Goal: Task Accomplishment & Management: Use online tool/utility

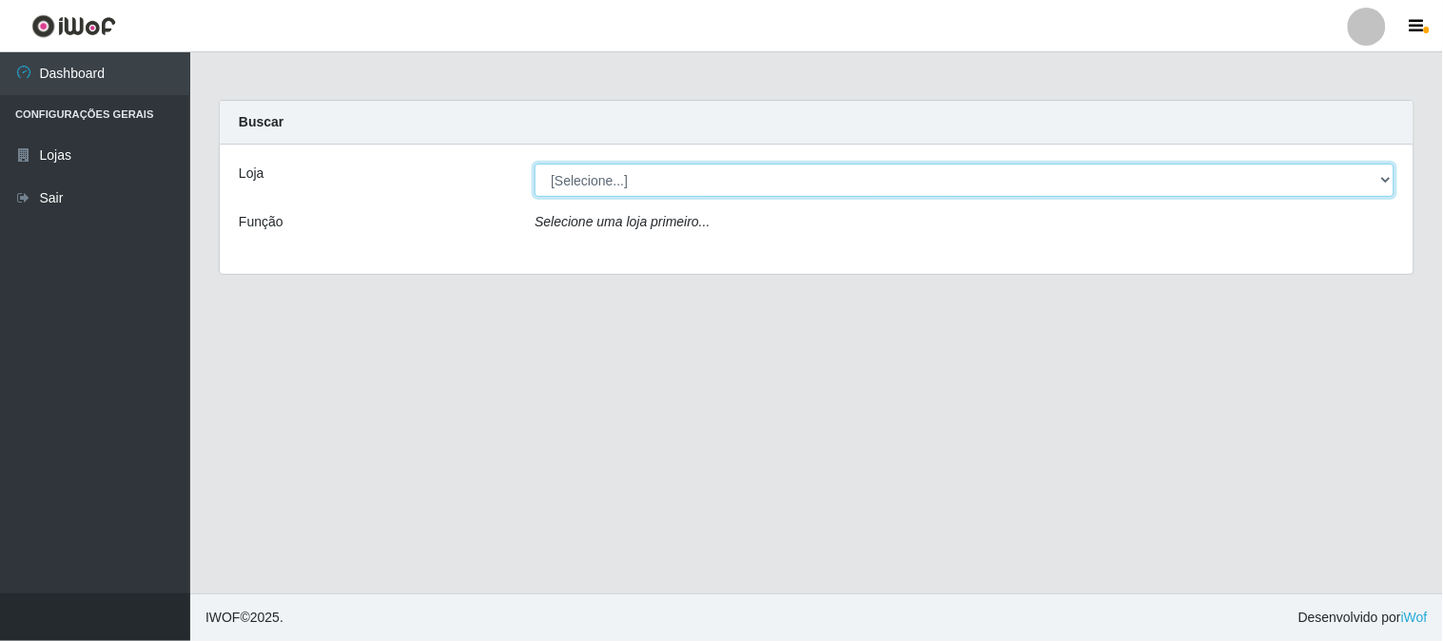
click at [660, 182] on select "[Selecione...] Rede Compras Supermercados - LOJA 1" at bounding box center [965, 180] width 860 height 33
select select "158"
click at [535, 164] on select "[Selecione...] Rede Compras Supermercados - LOJA 1" at bounding box center [965, 180] width 860 height 33
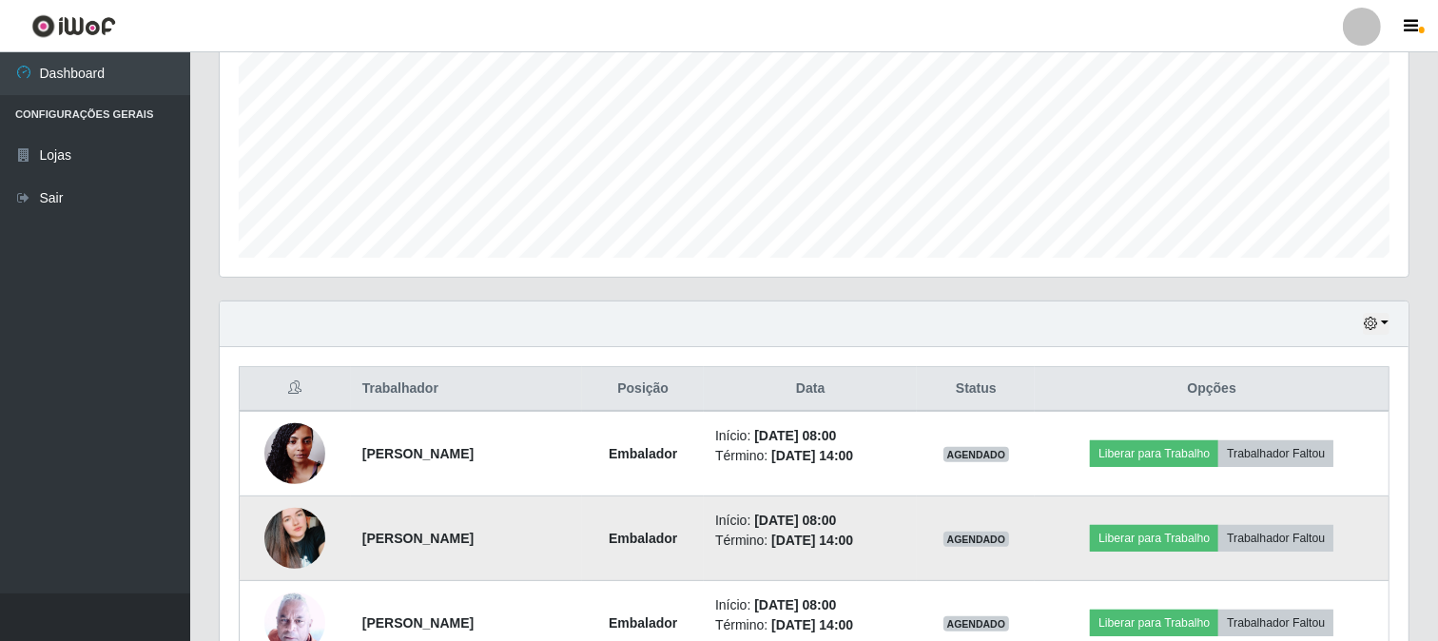
scroll to position [528, 0]
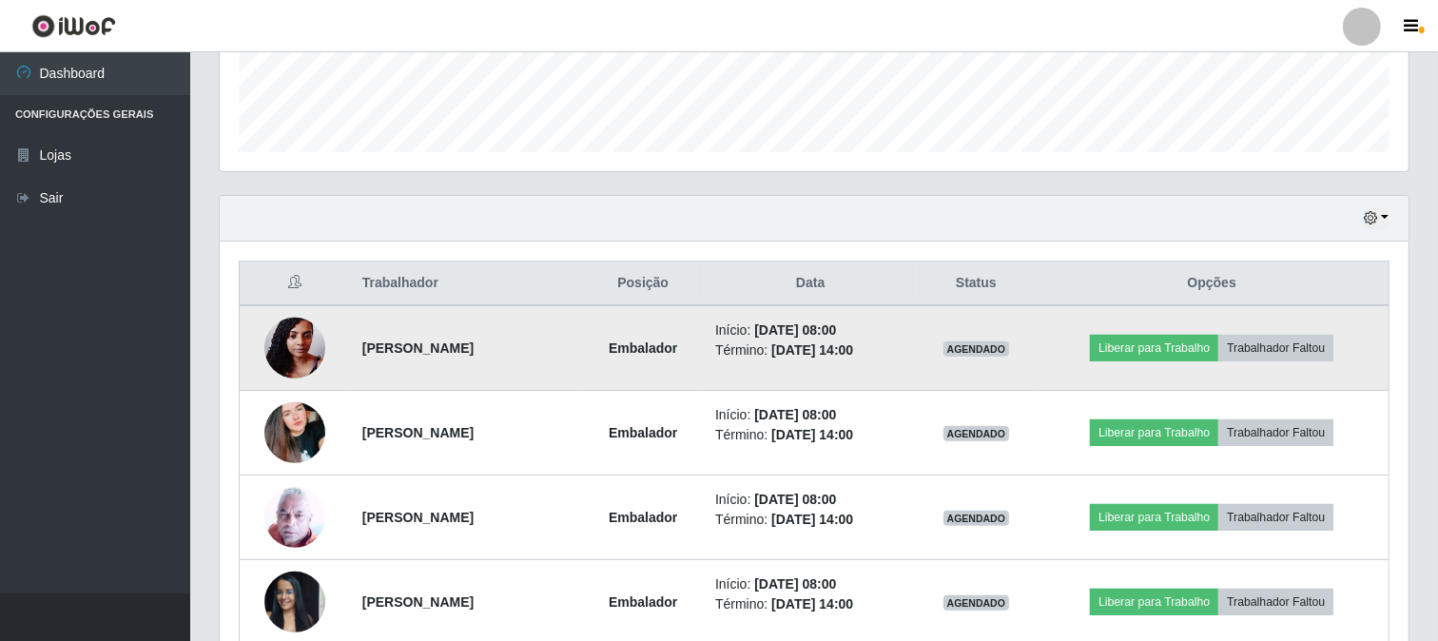
click at [293, 349] on img at bounding box center [294, 347] width 61 height 81
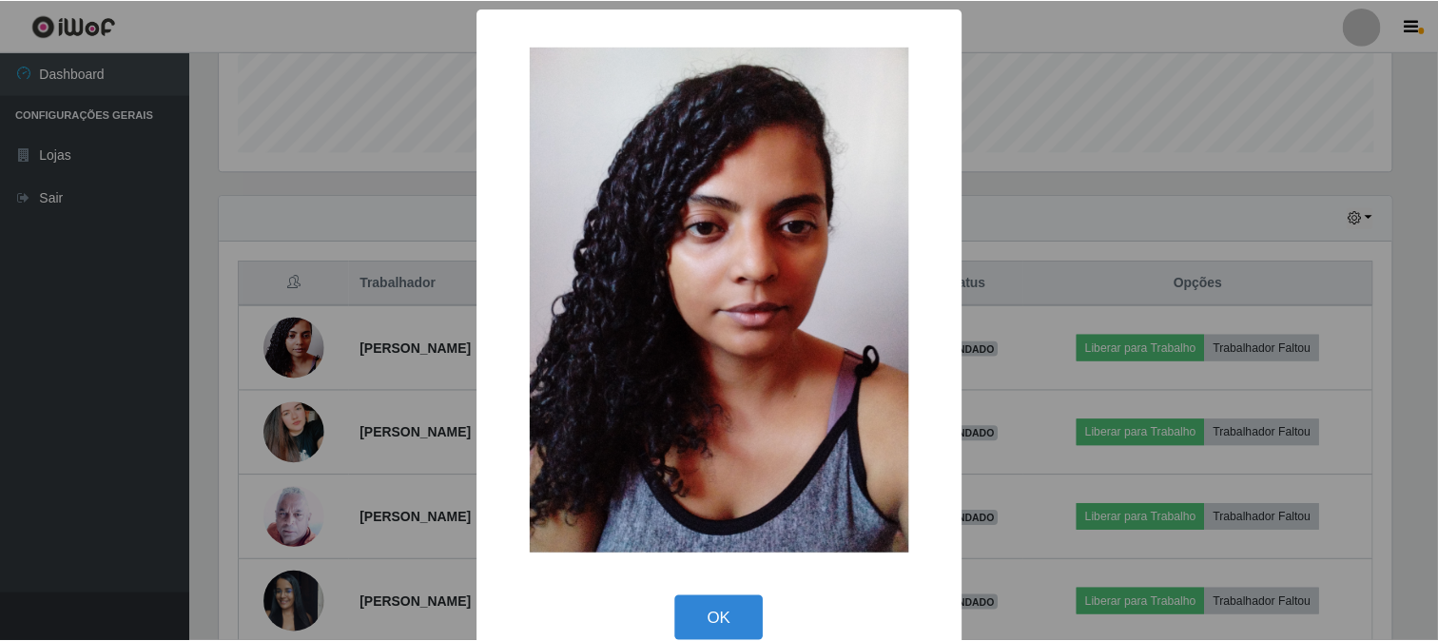
scroll to position [31, 0]
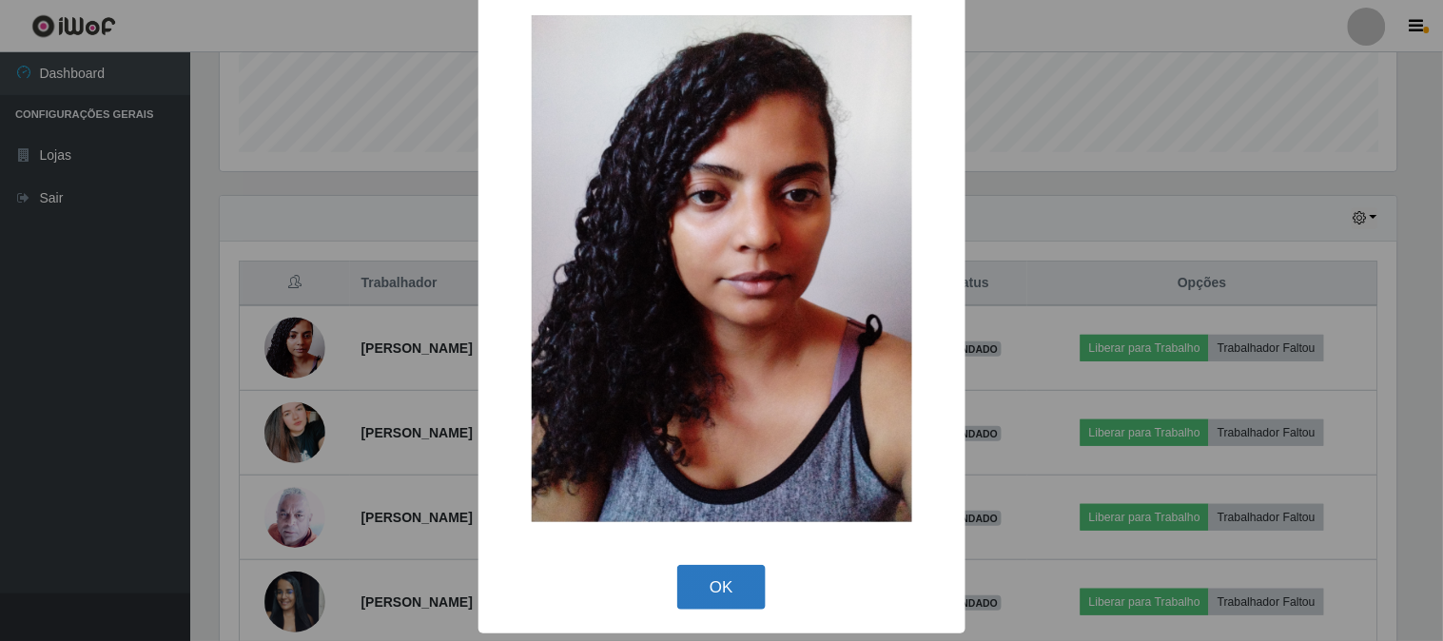
click at [710, 567] on button "OK" at bounding box center [721, 587] width 88 height 45
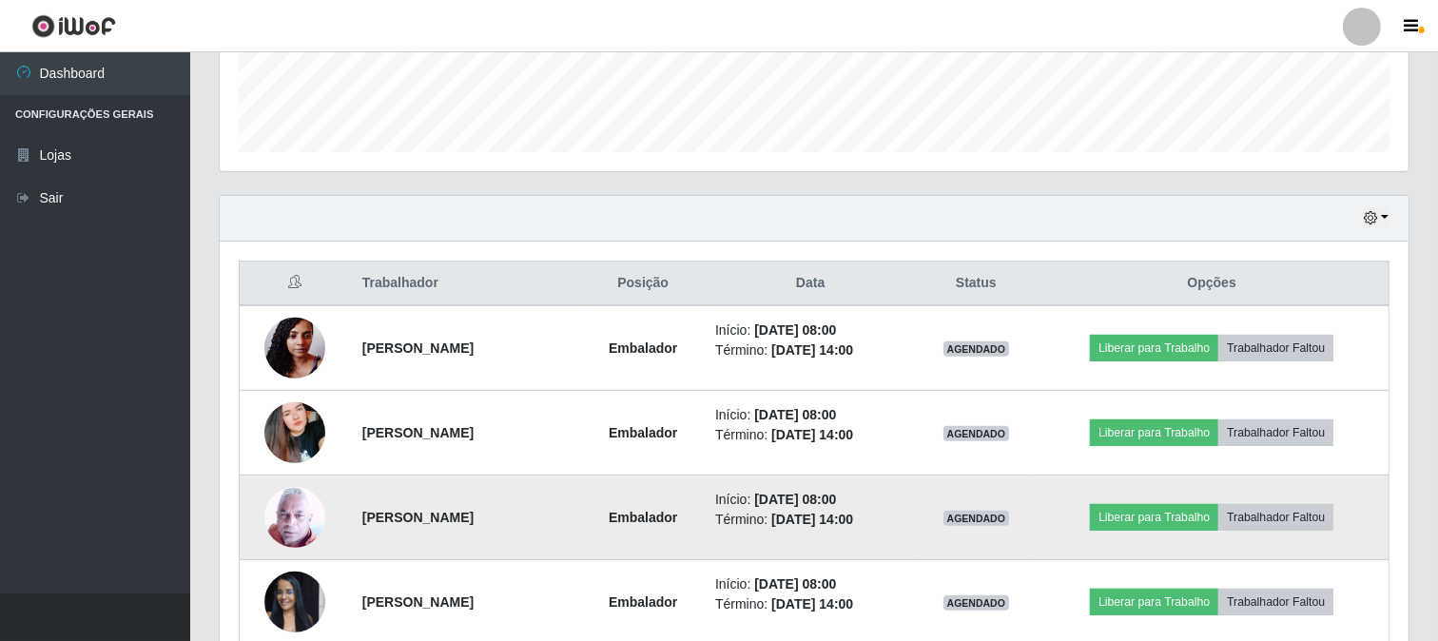
scroll to position [634, 0]
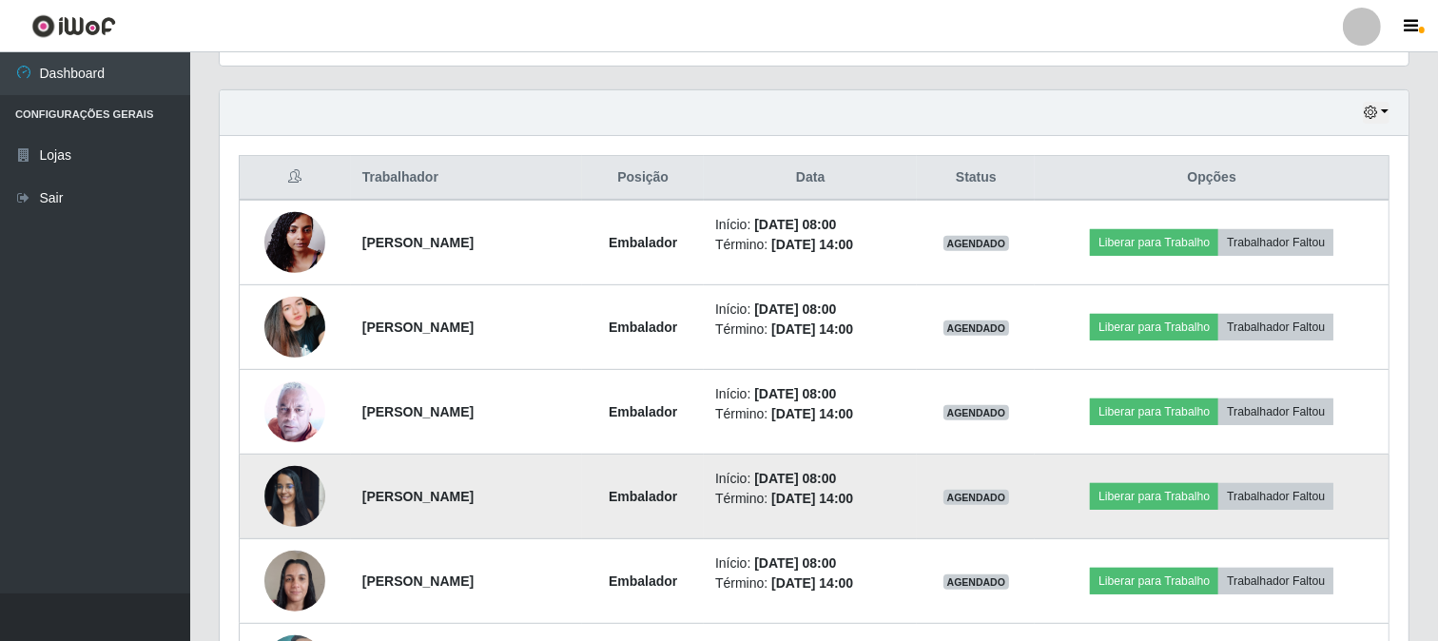
click at [279, 488] on img at bounding box center [294, 496] width 61 height 81
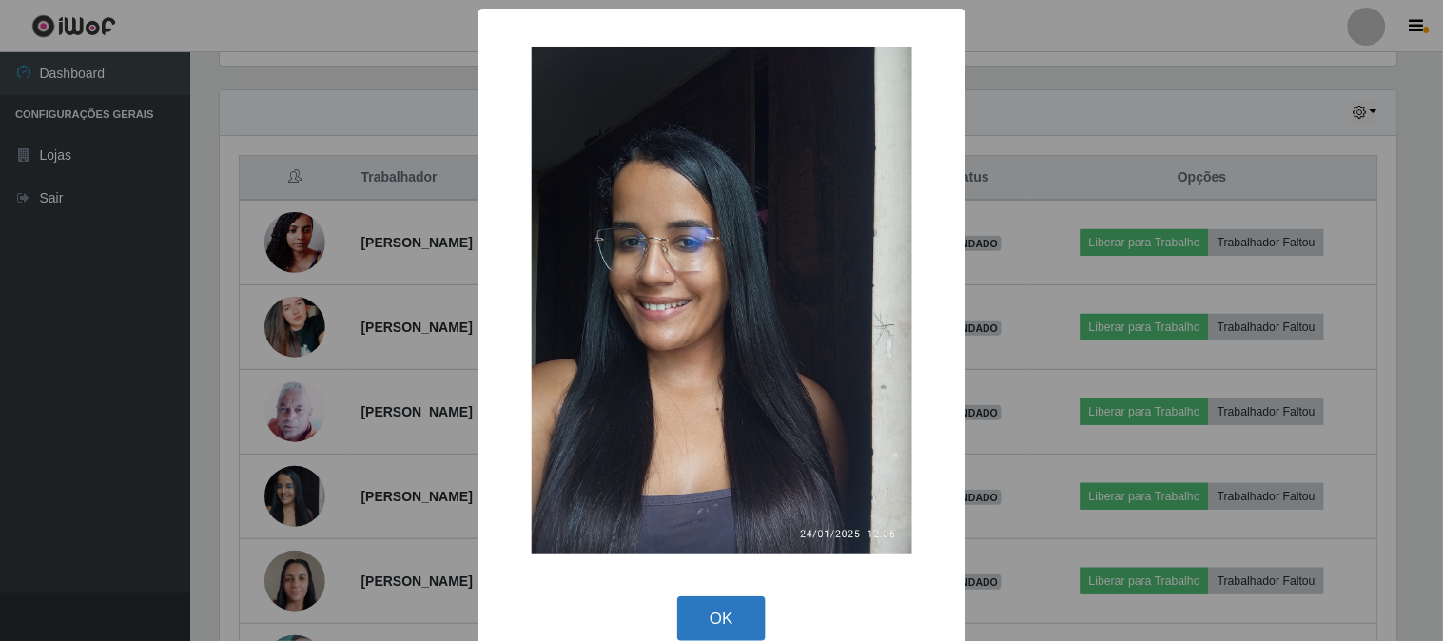
click at [709, 618] on button "OK" at bounding box center [721, 618] width 88 height 45
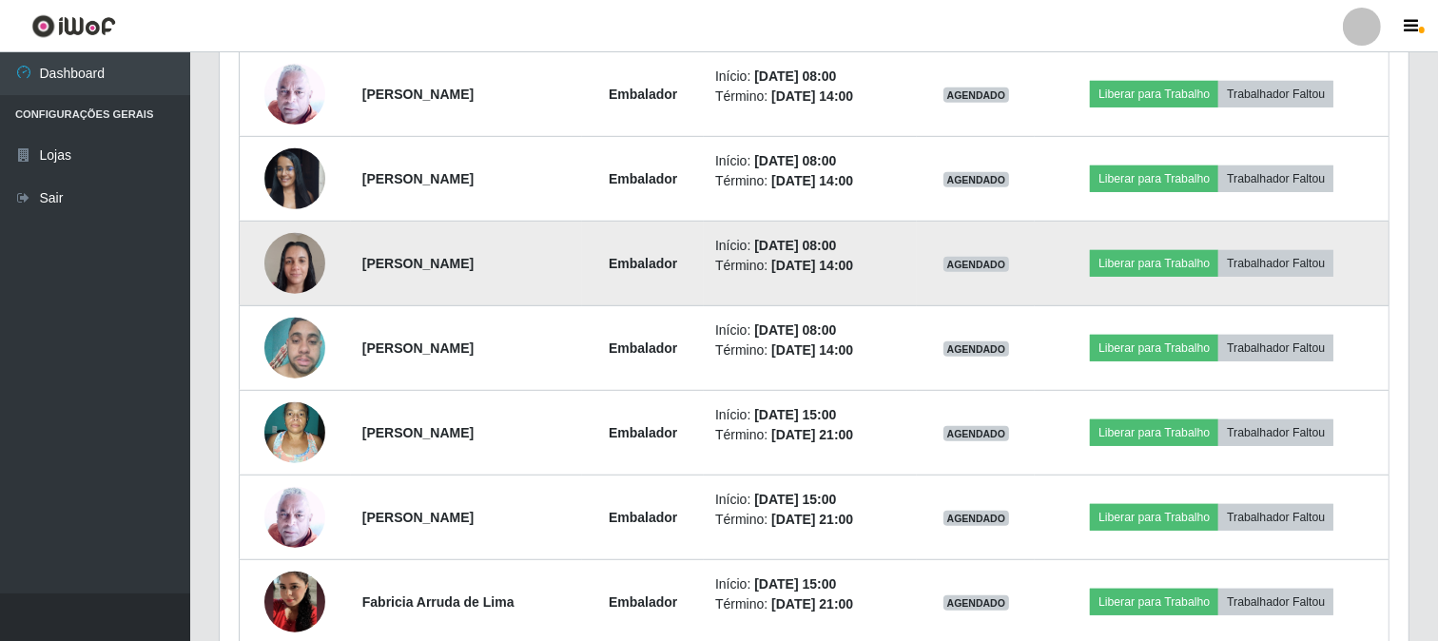
scroll to position [634, 0]
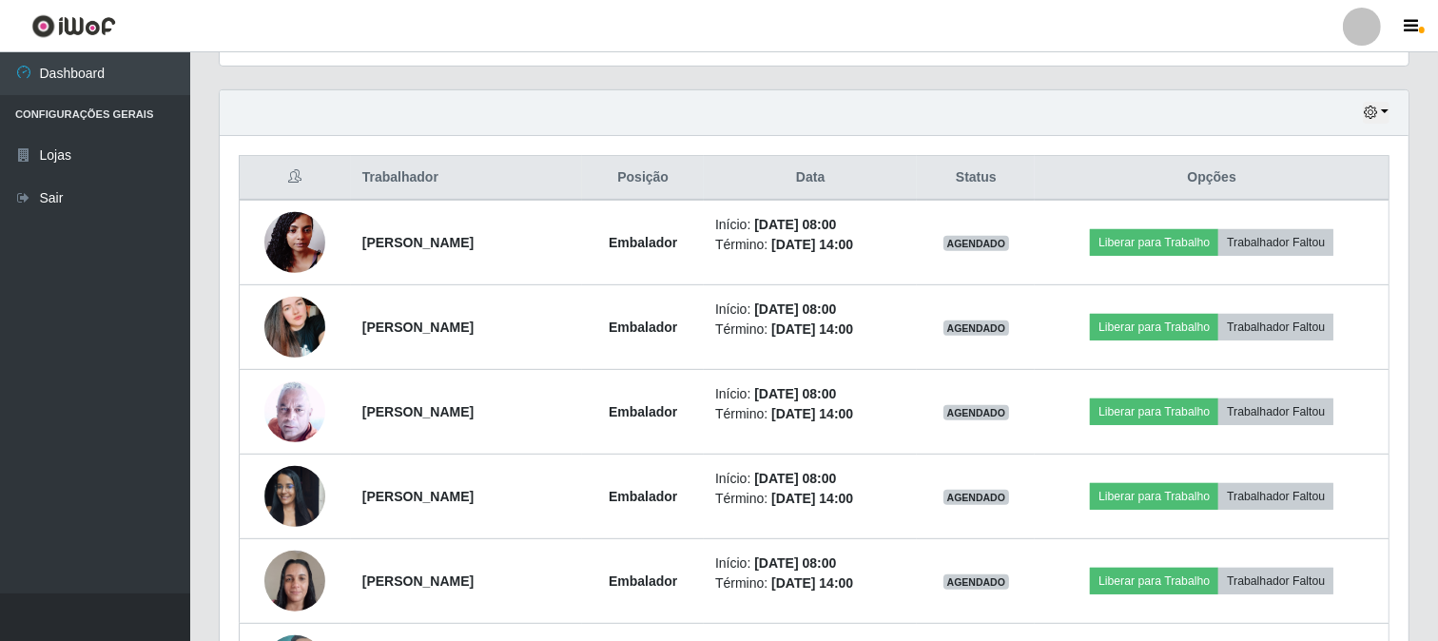
click at [1387, 177] on th "Opções" at bounding box center [1212, 178] width 354 height 45
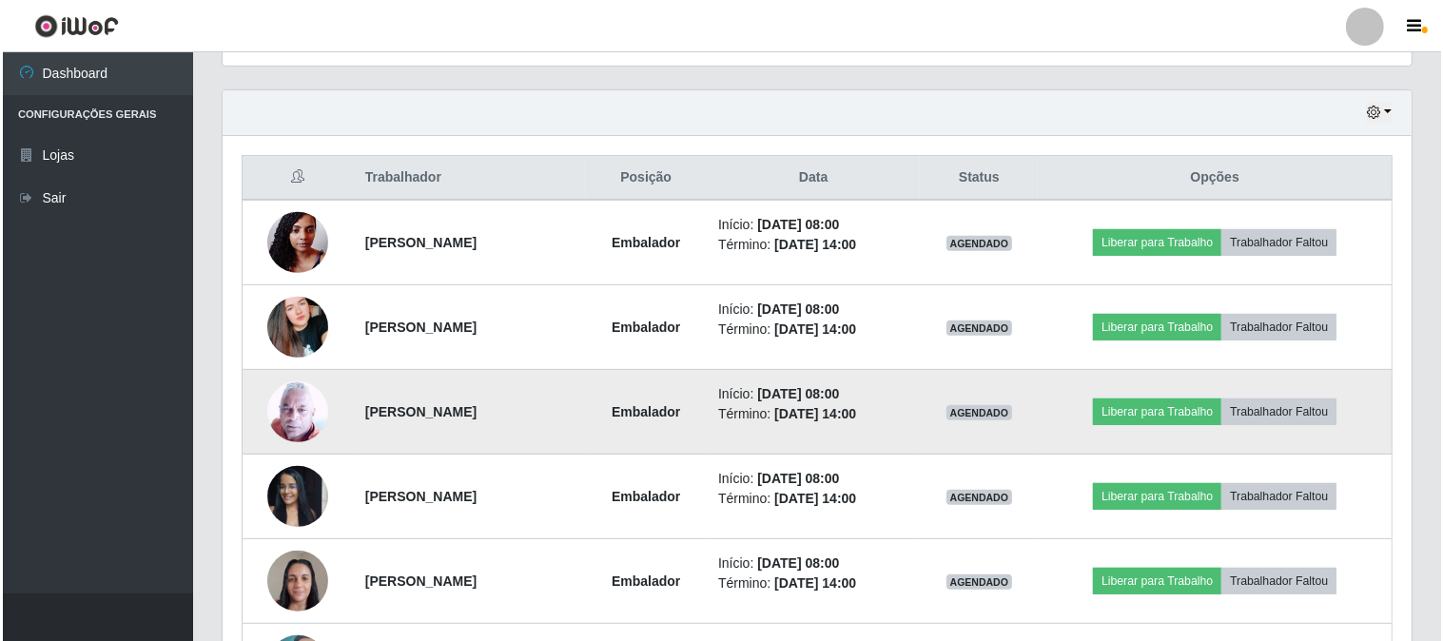
scroll to position [739, 0]
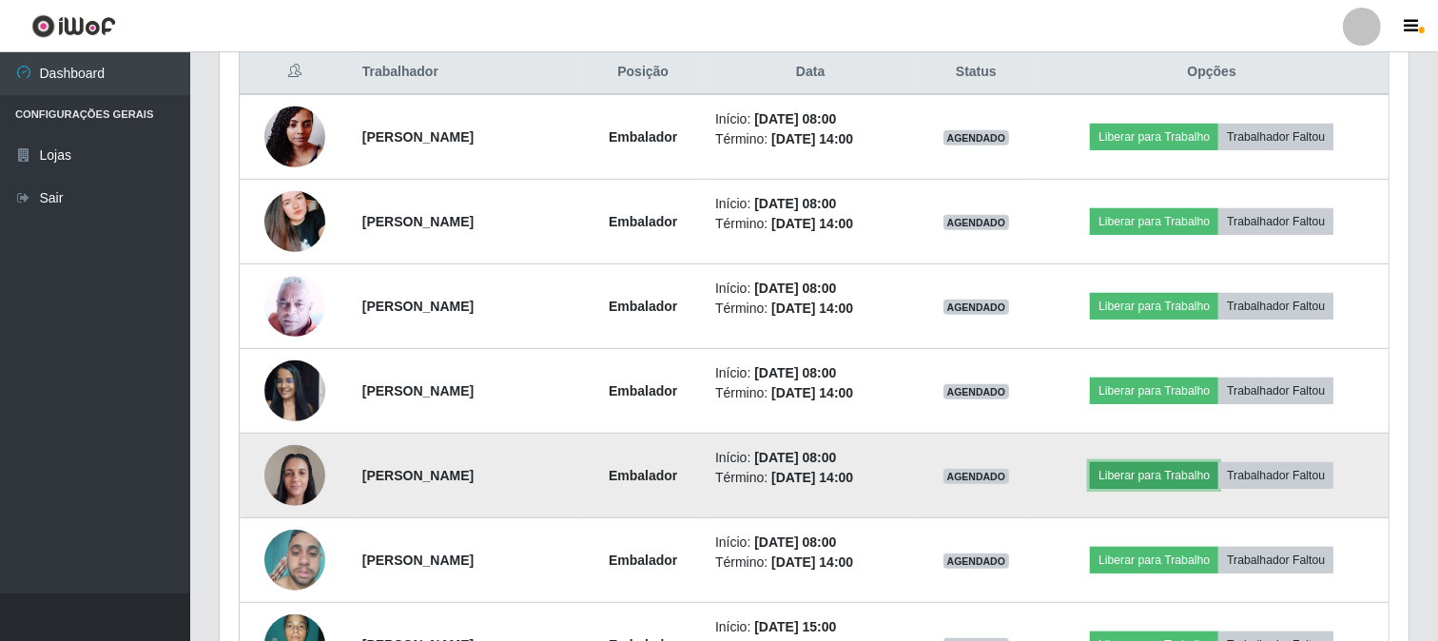
click at [1164, 468] on button "Liberar para Trabalho" at bounding box center [1154, 475] width 128 height 27
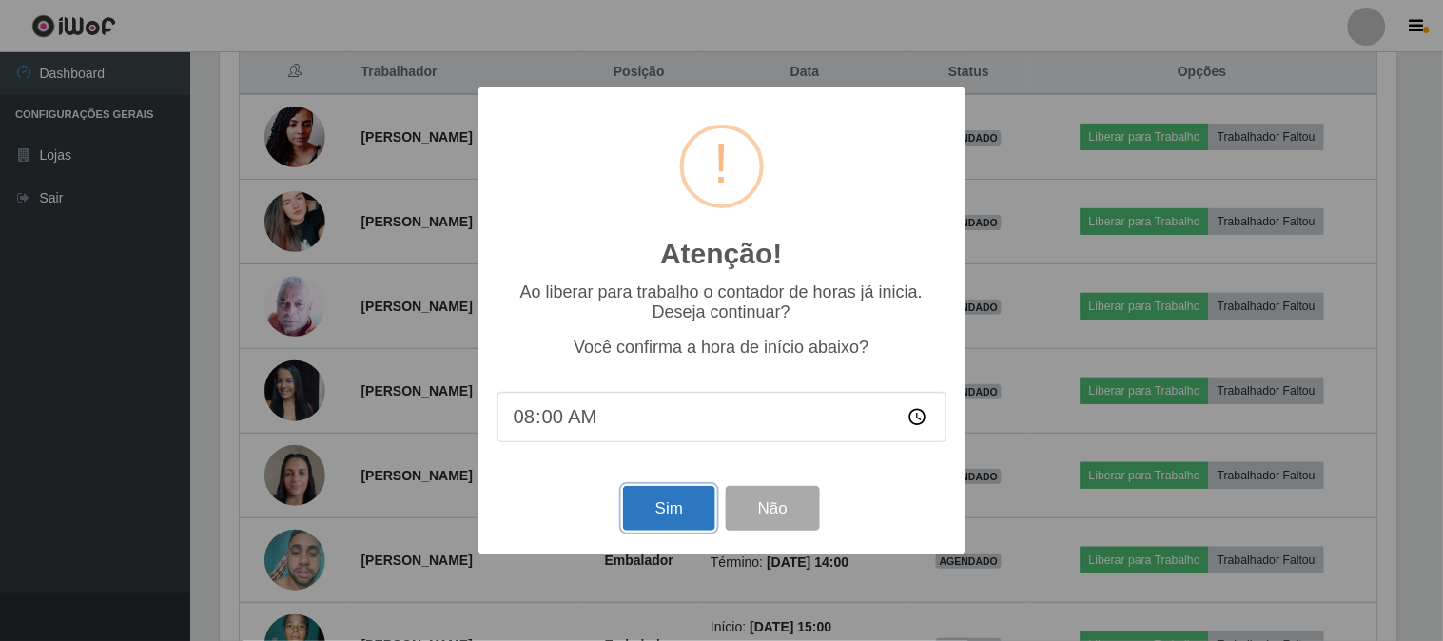
click at [662, 512] on button "Sim" at bounding box center [669, 508] width 92 height 45
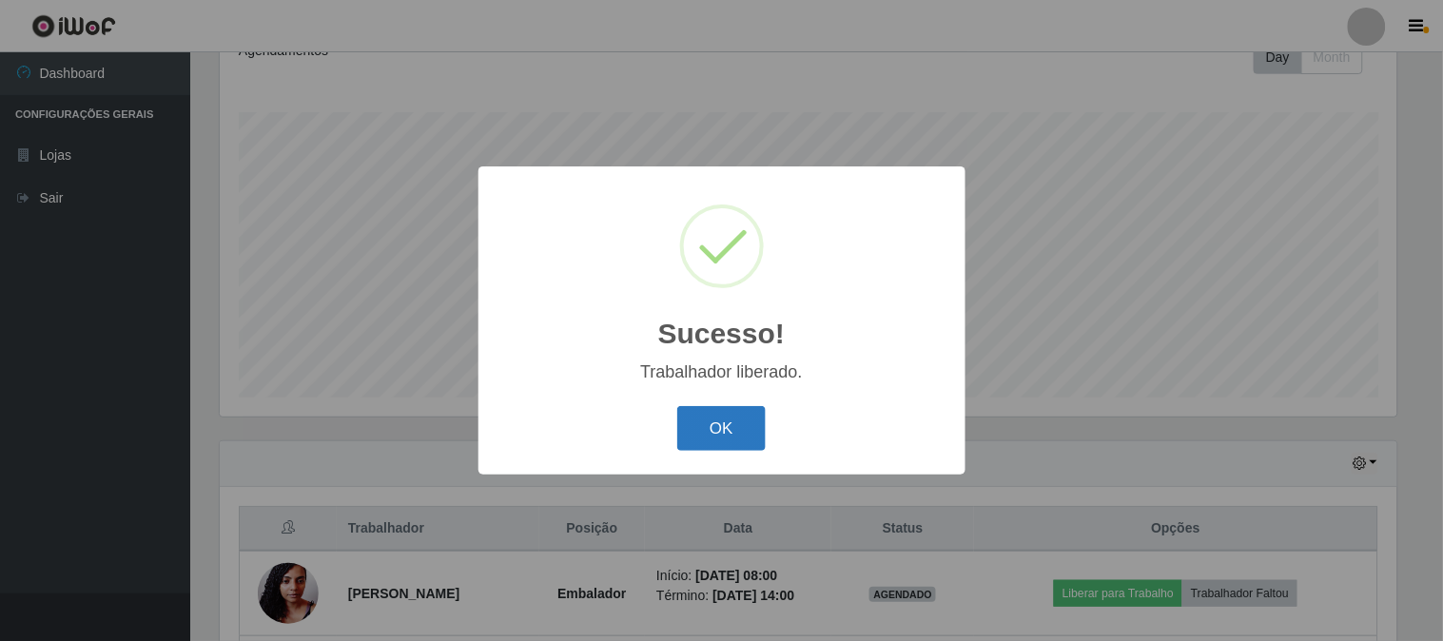
click at [729, 425] on button "OK" at bounding box center [721, 428] width 88 height 45
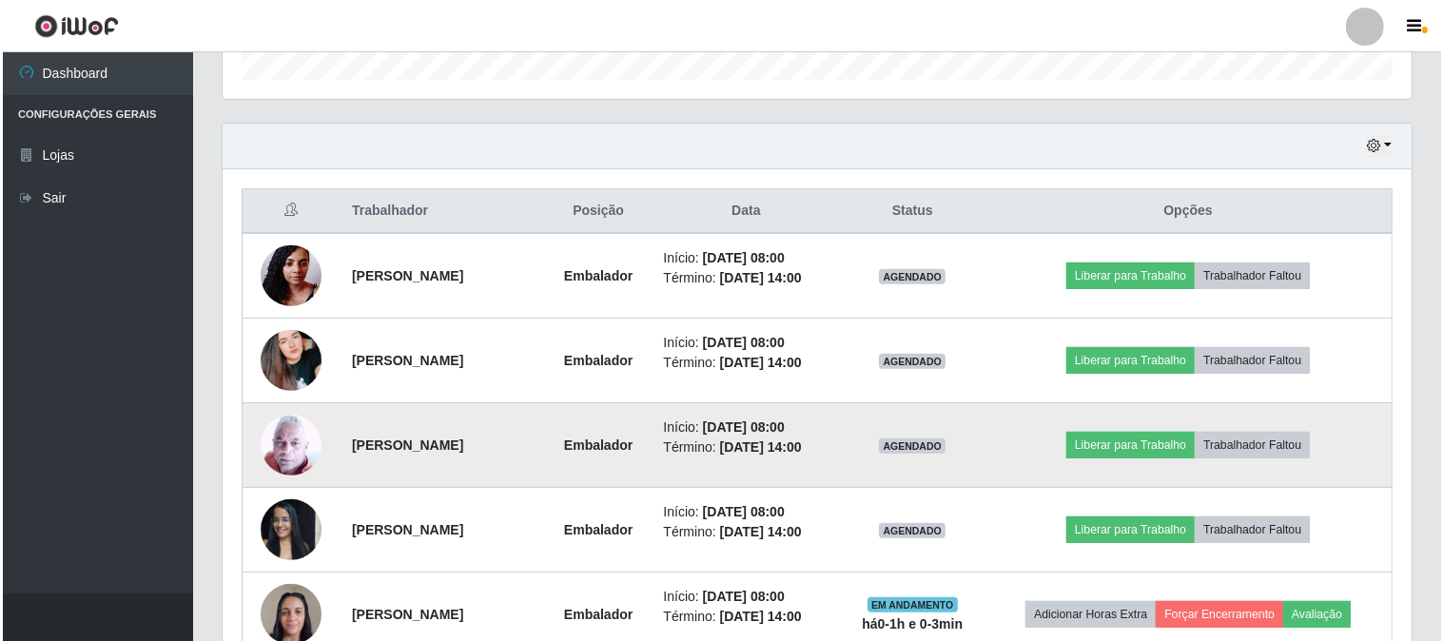
scroll to position [706, 0]
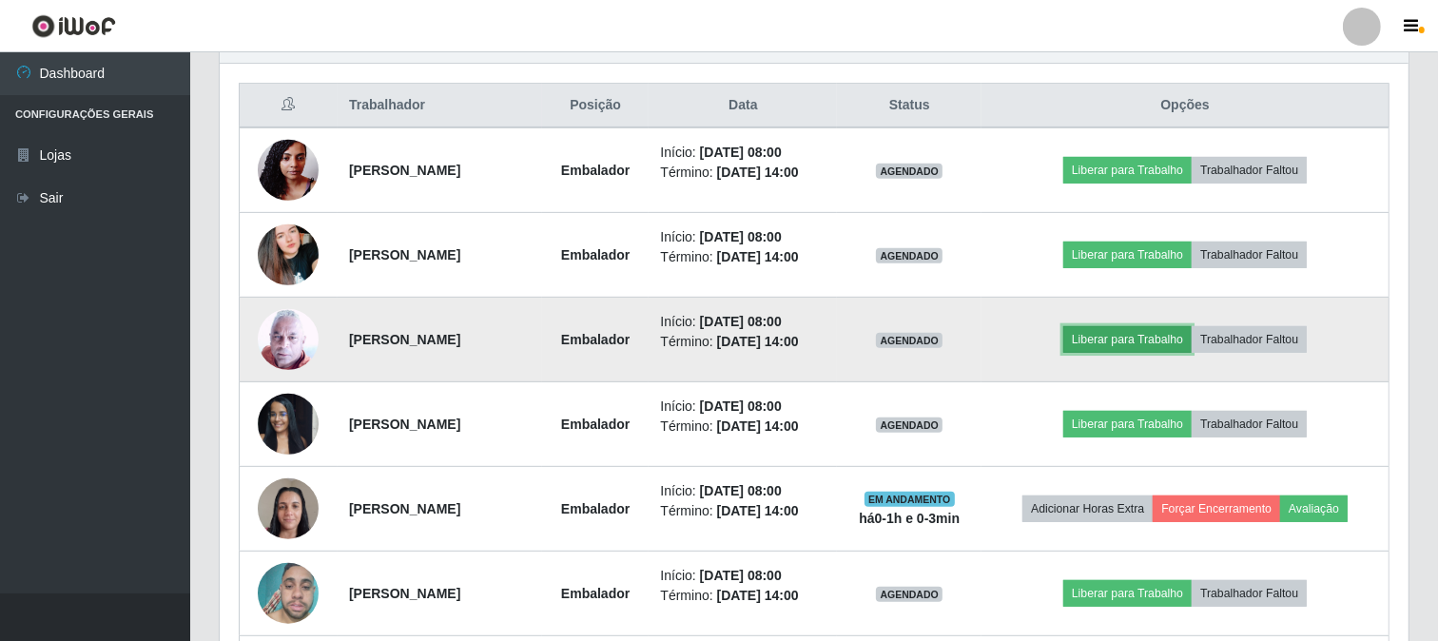
click at [1159, 341] on button "Liberar para Trabalho" at bounding box center [1128, 339] width 128 height 27
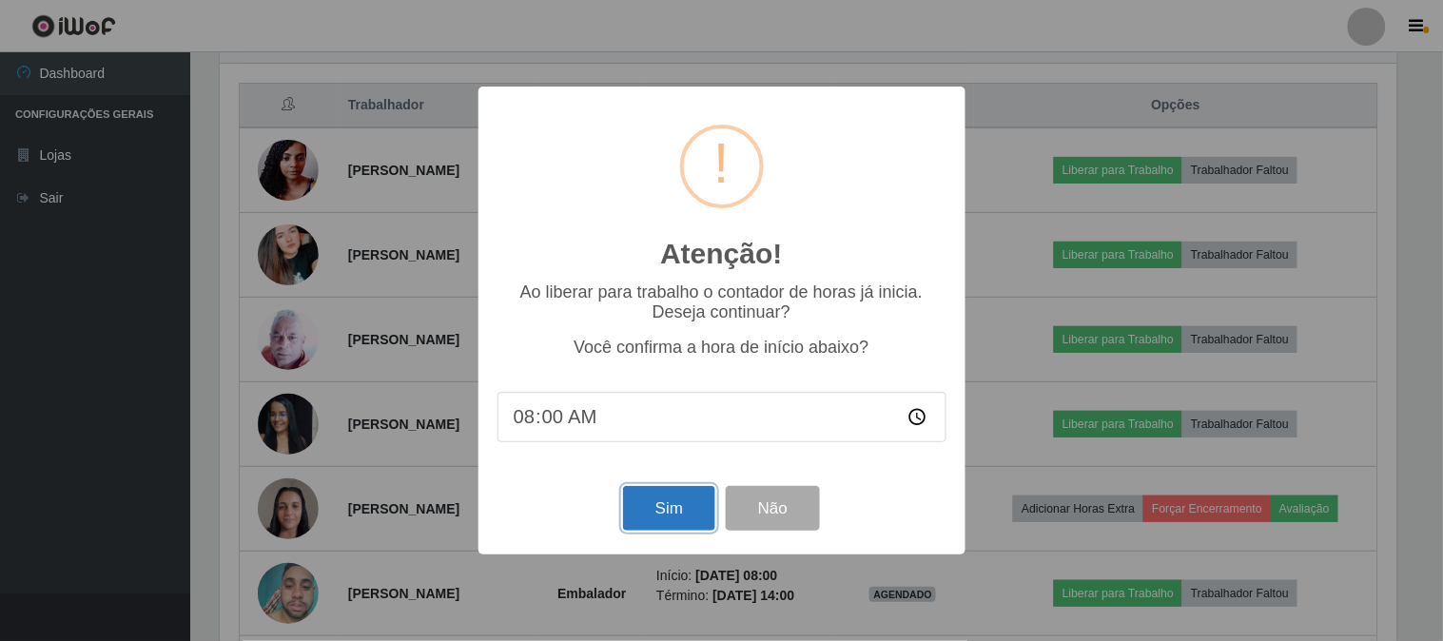
click at [666, 496] on button "Sim" at bounding box center [669, 508] width 92 height 45
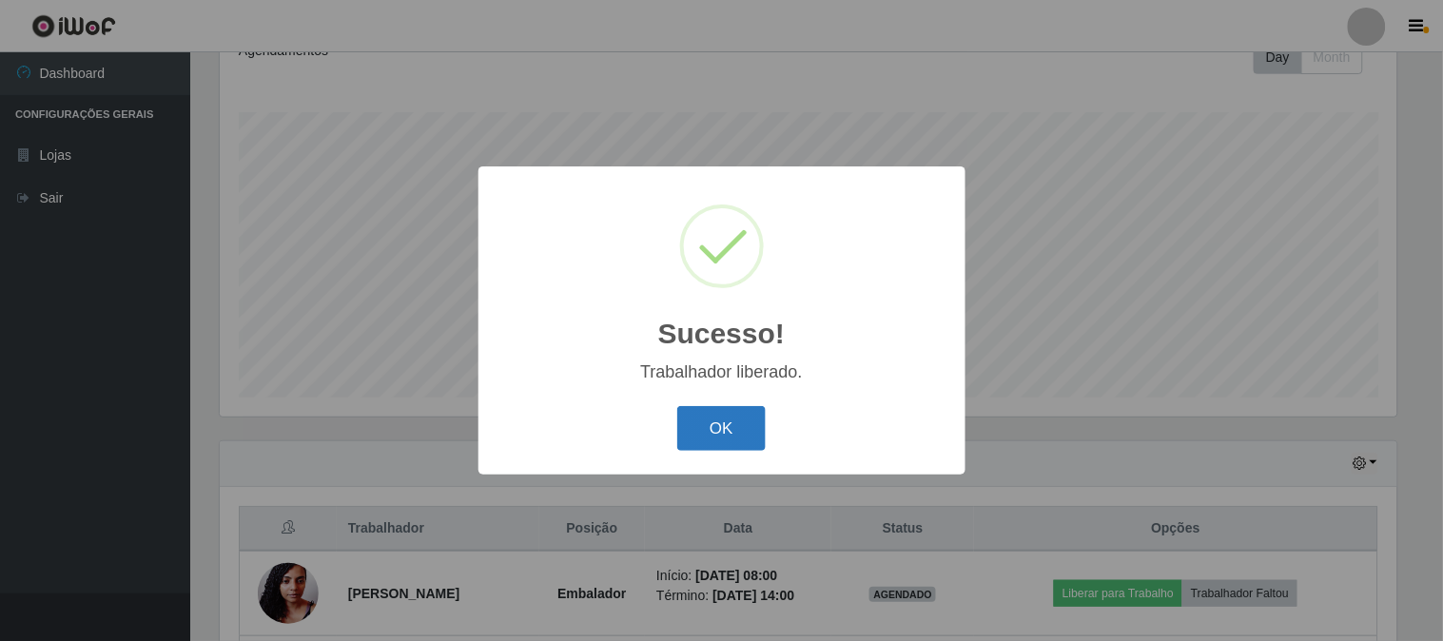
click at [728, 424] on button "OK" at bounding box center [721, 428] width 88 height 45
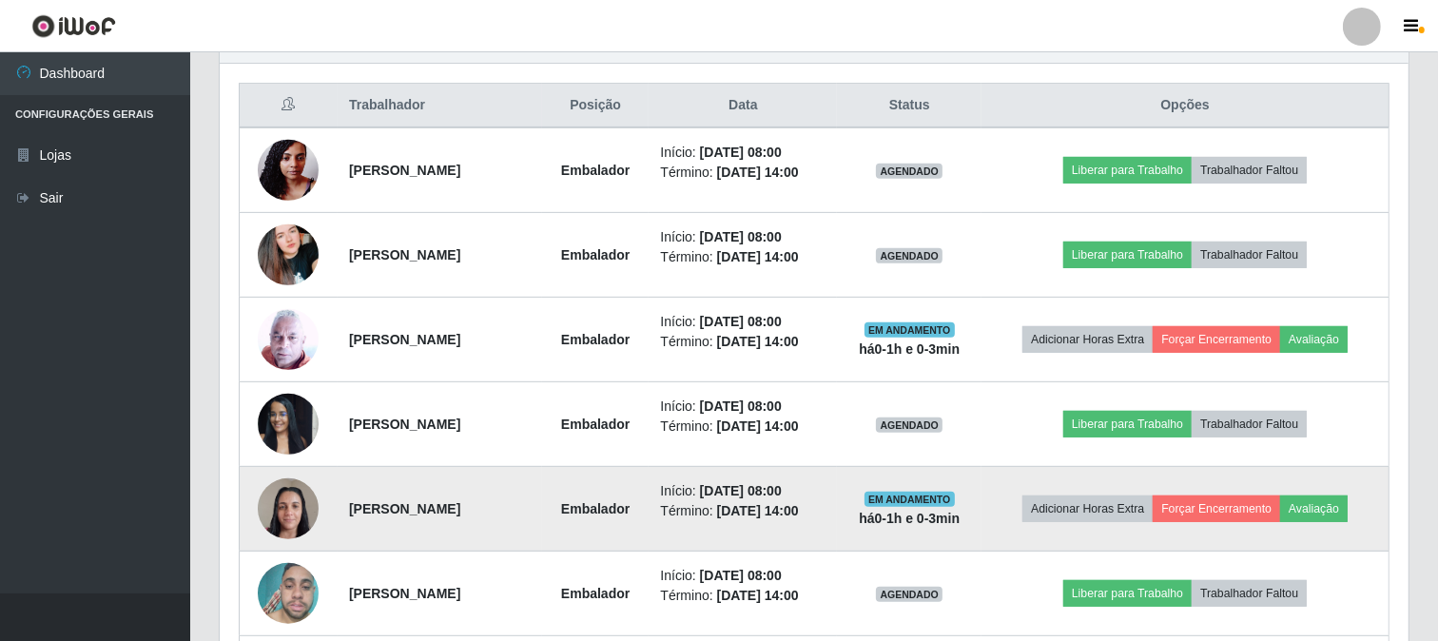
scroll to position [811, 0]
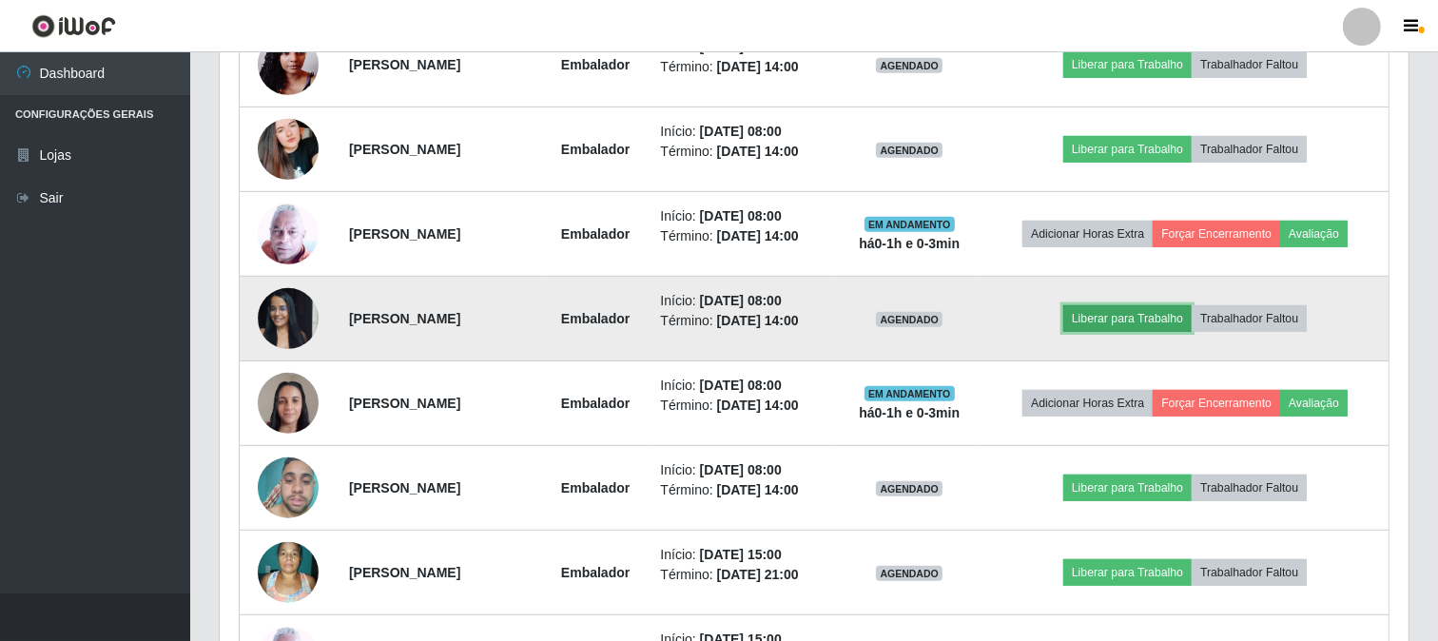
click at [1124, 312] on button "Liberar para Trabalho" at bounding box center [1128, 318] width 128 height 27
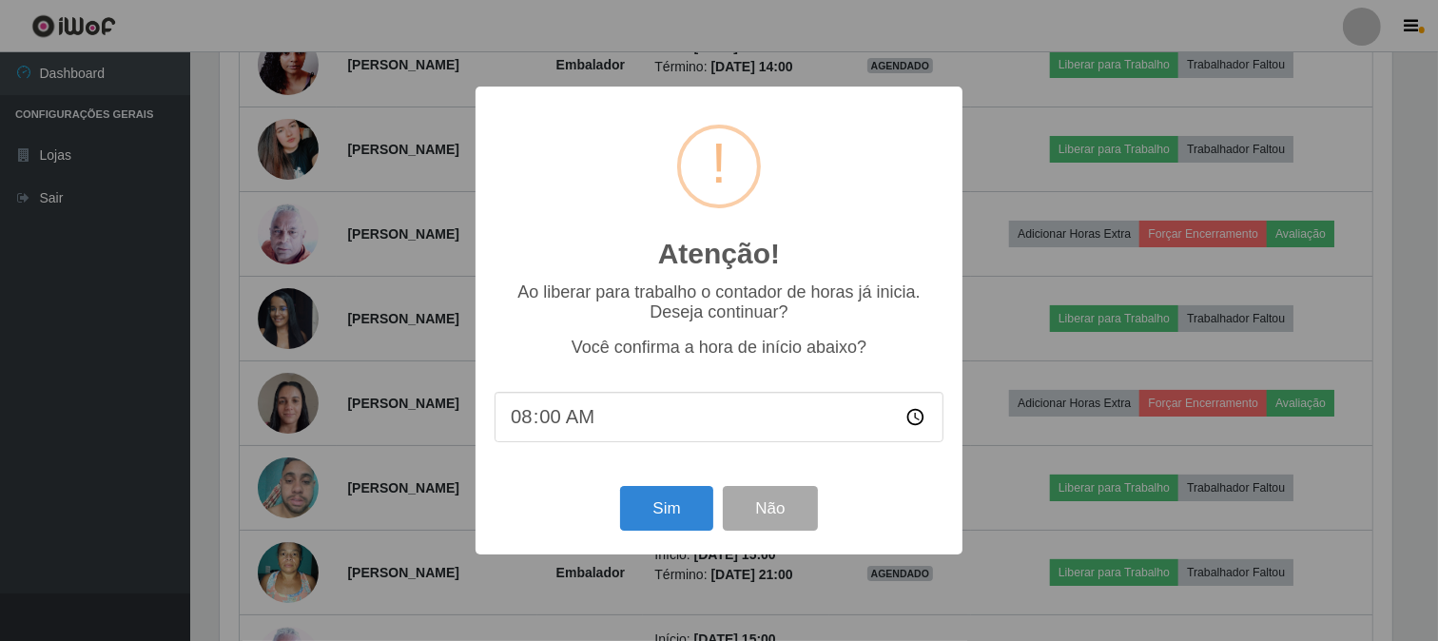
scroll to position [394, 1177]
click at [686, 509] on button "Sim" at bounding box center [669, 508] width 92 height 45
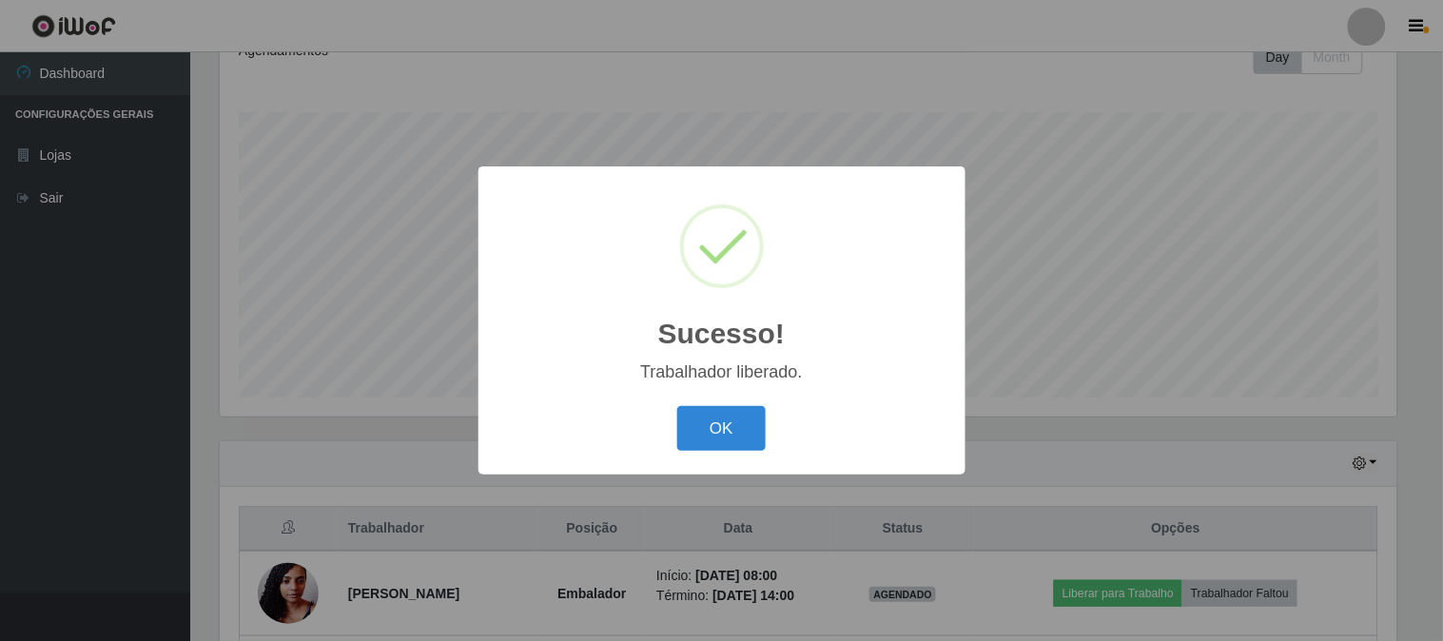
click at [718, 424] on button "OK" at bounding box center [721, 428] width 88 height 45
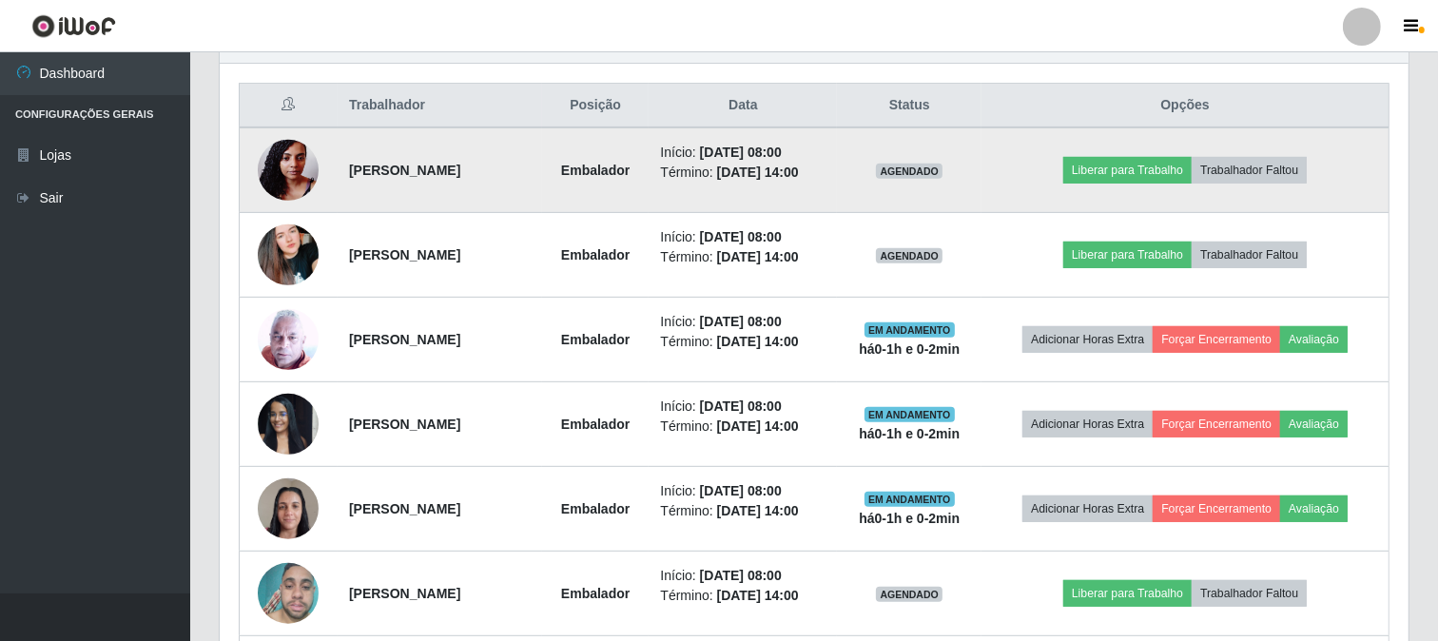
scroll to position [600, 0]
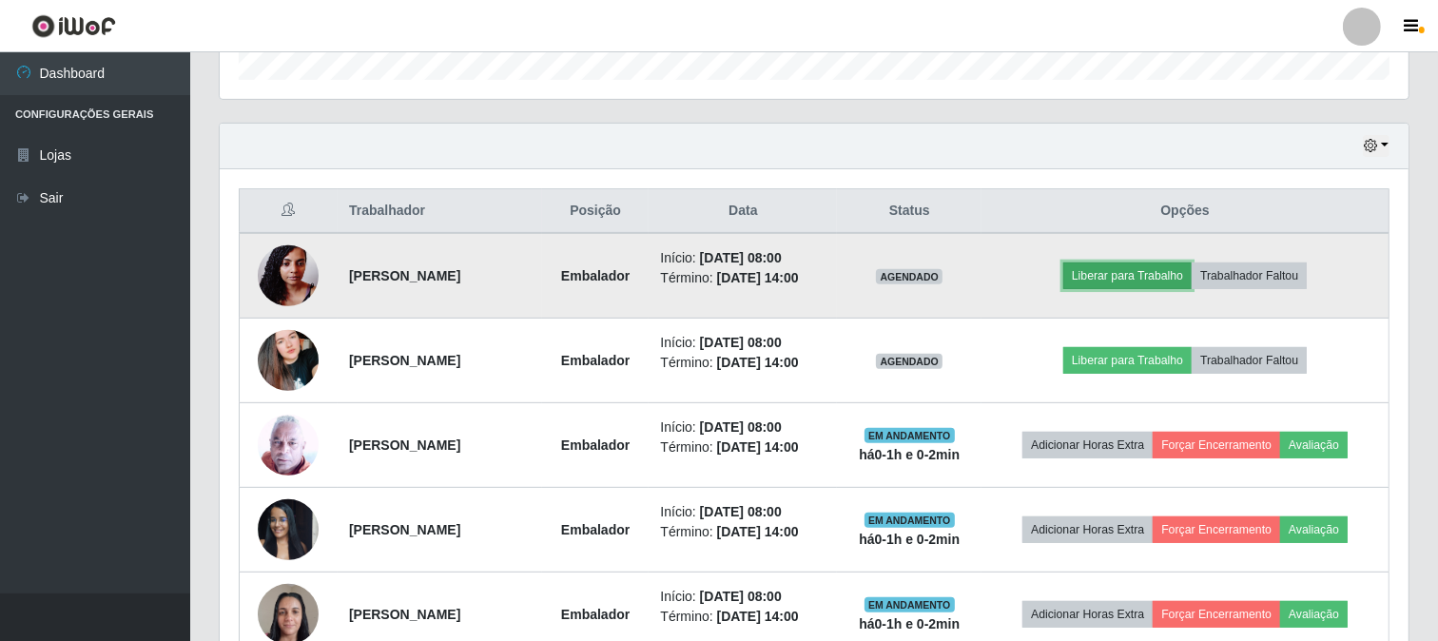
click at [1161, 274] on button "Liberar para Trabalho" at bounding box center [1128, 276] width 128 height 27
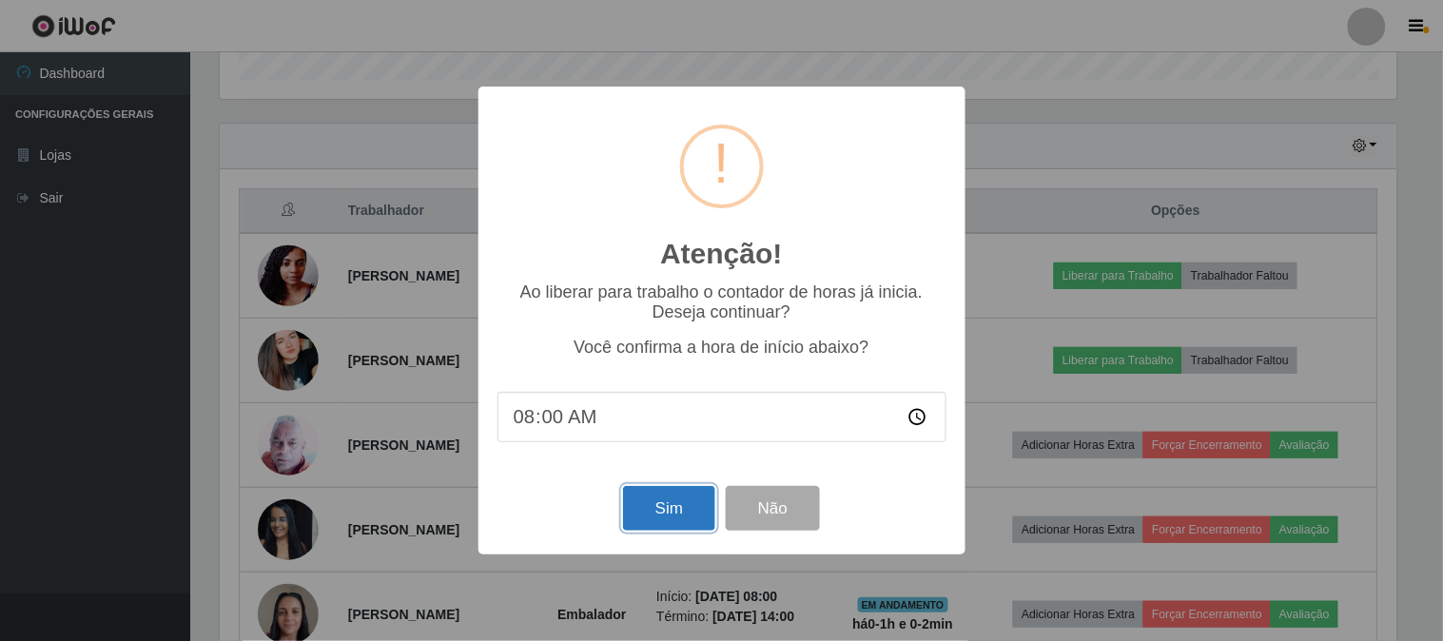
click at [672, 512] on button "Sim" at bounding box center [669, 508] width 92 height 45
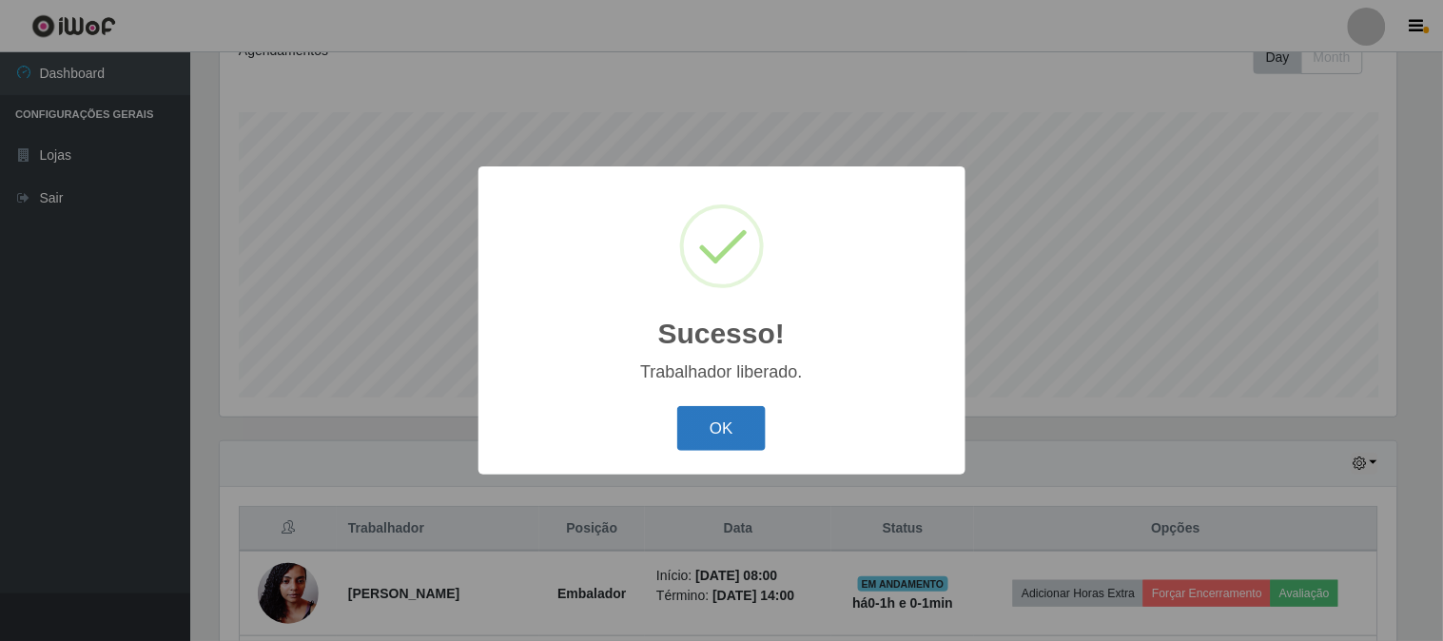
click at [719, 436] on button "OK" at bounding box center [721, 428] width 88 height 45
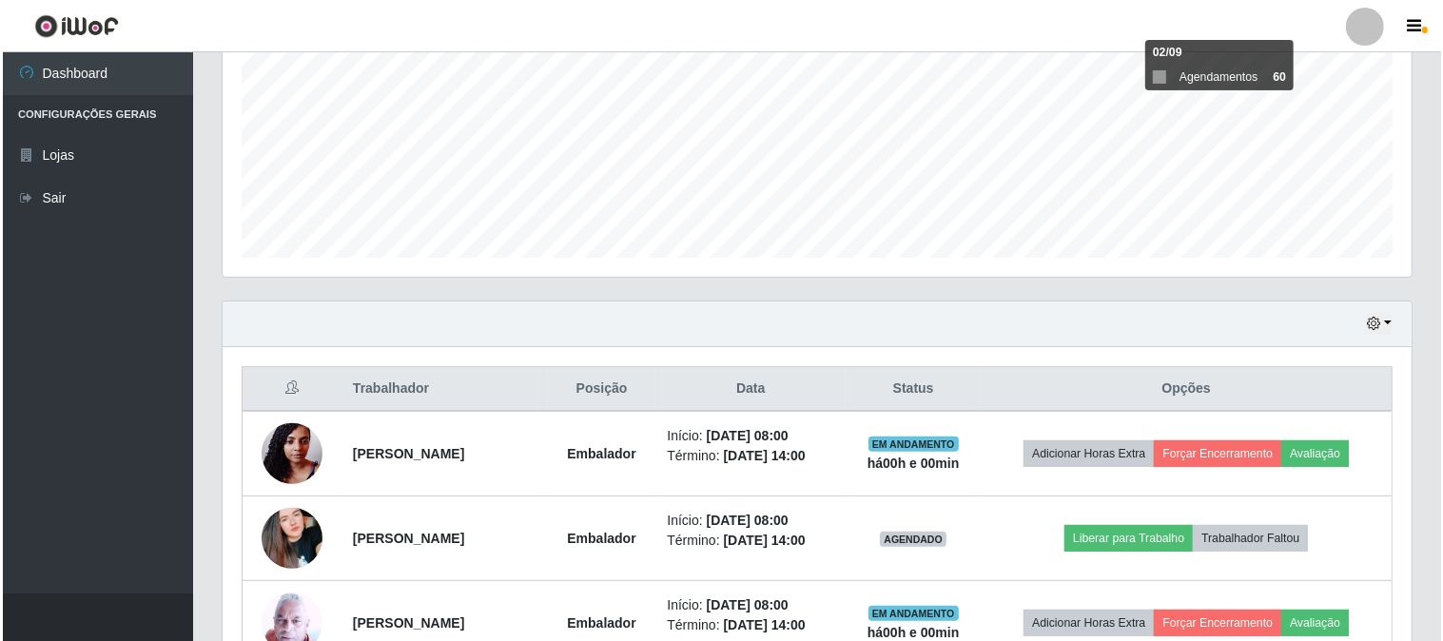
scroll to position [528, 0]
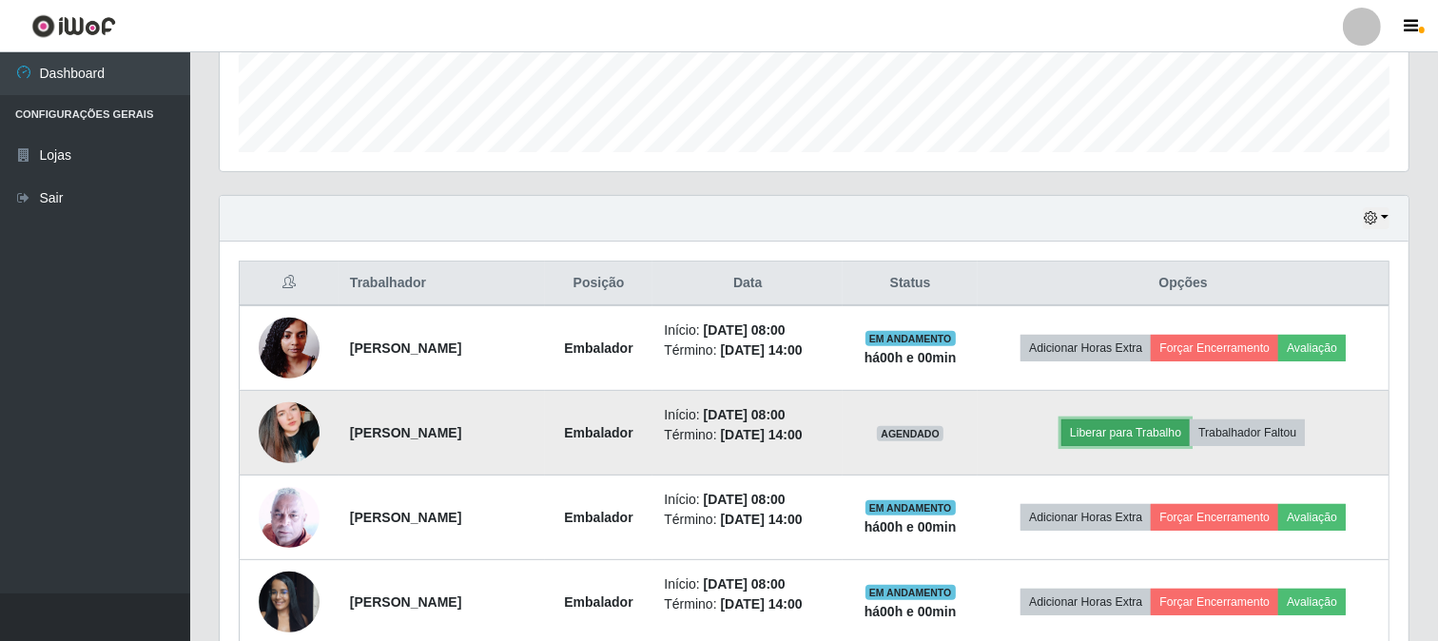
click at [1178, 438] on button "Liberar para Trabalho" at bounding box center [1126, 433] width 128 height 27
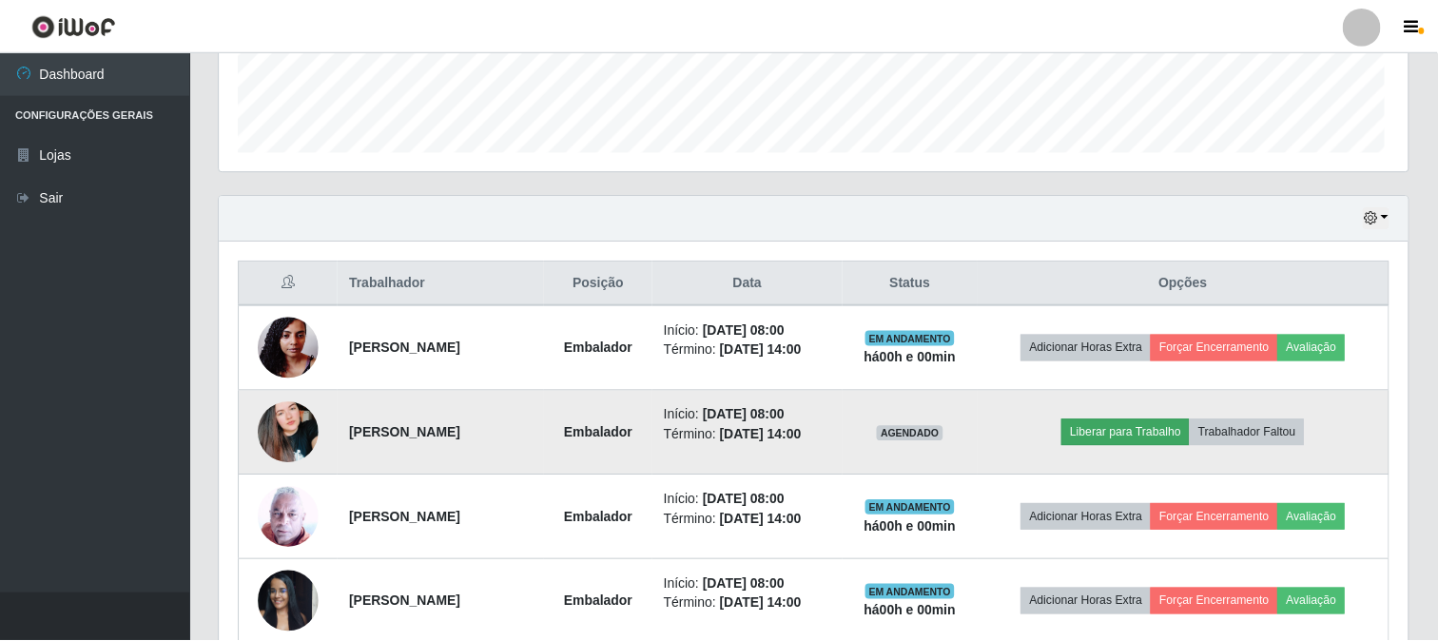
scroll to position [394, 1177]
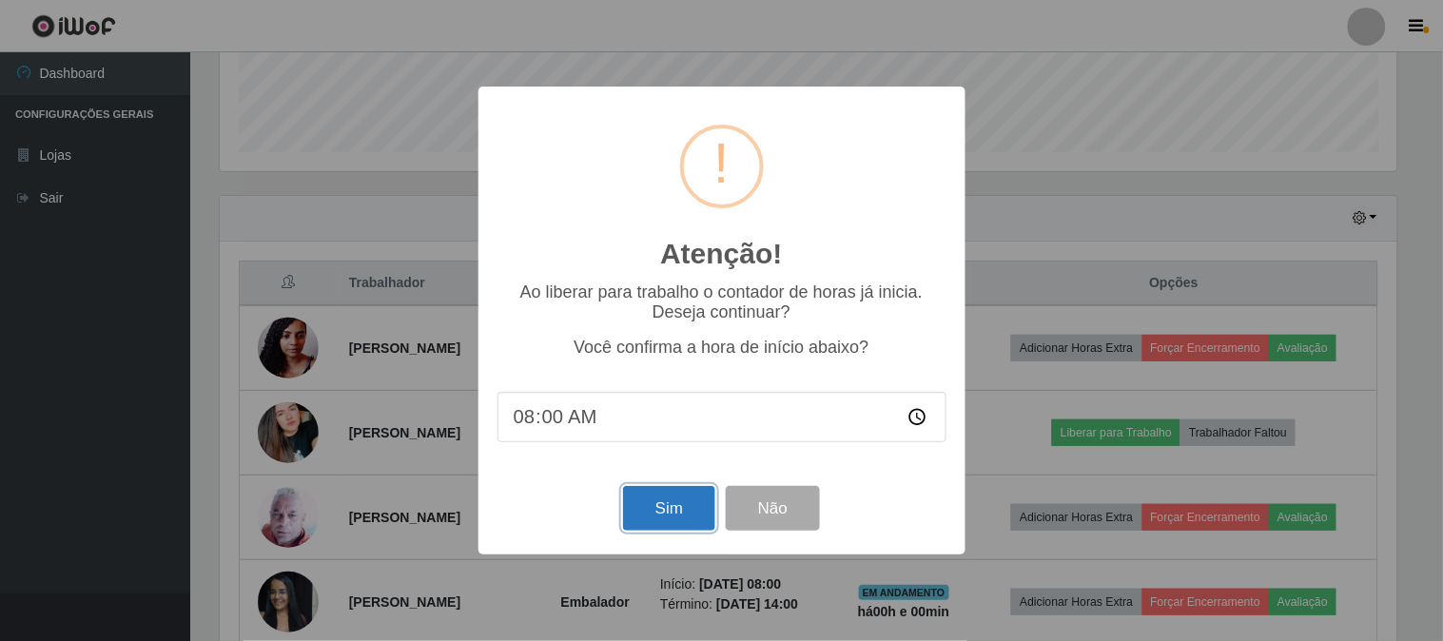
click at [664, 511] on button "Sim" at bounding box center [669, 508] width 92 height 45
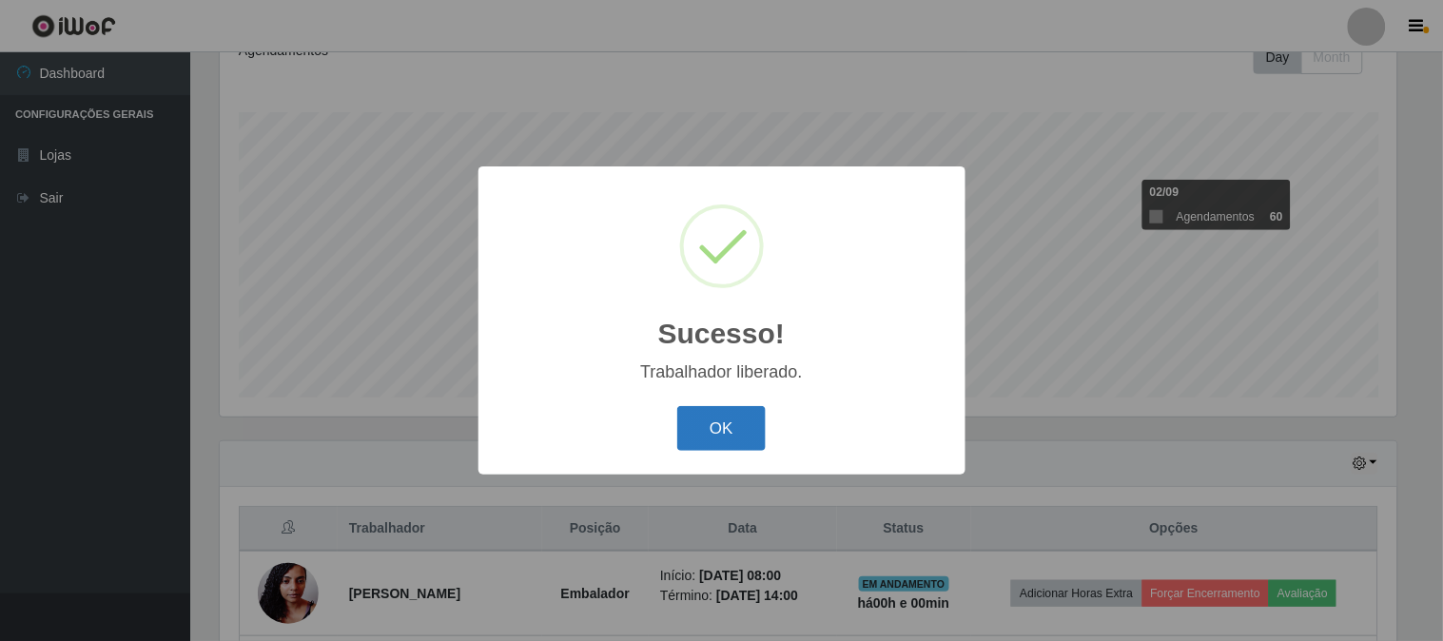
click at [738, 434] on button "OK" at bounding box center [721, 428] width 88 height 45
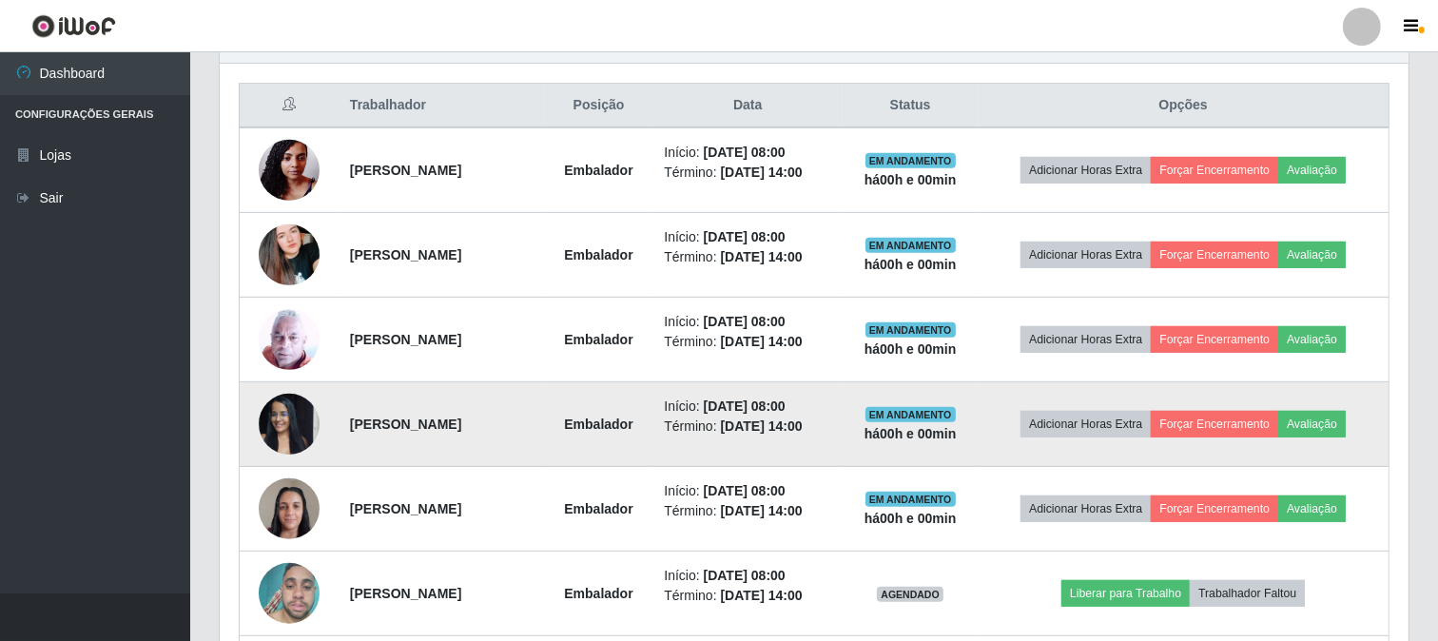
scroll to position [917, 0]
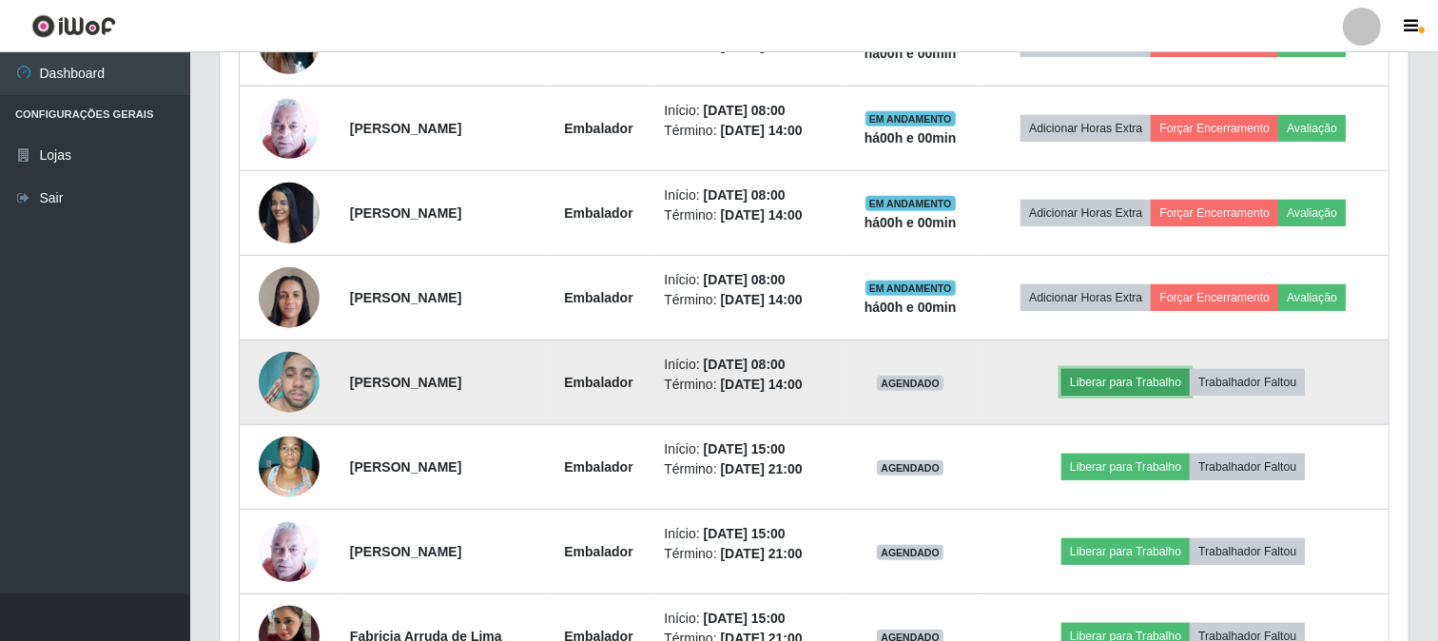
click at [1114, 381] on button "Liberar para Trabalho" at bounding box center [1126, 382] width 128 height 27
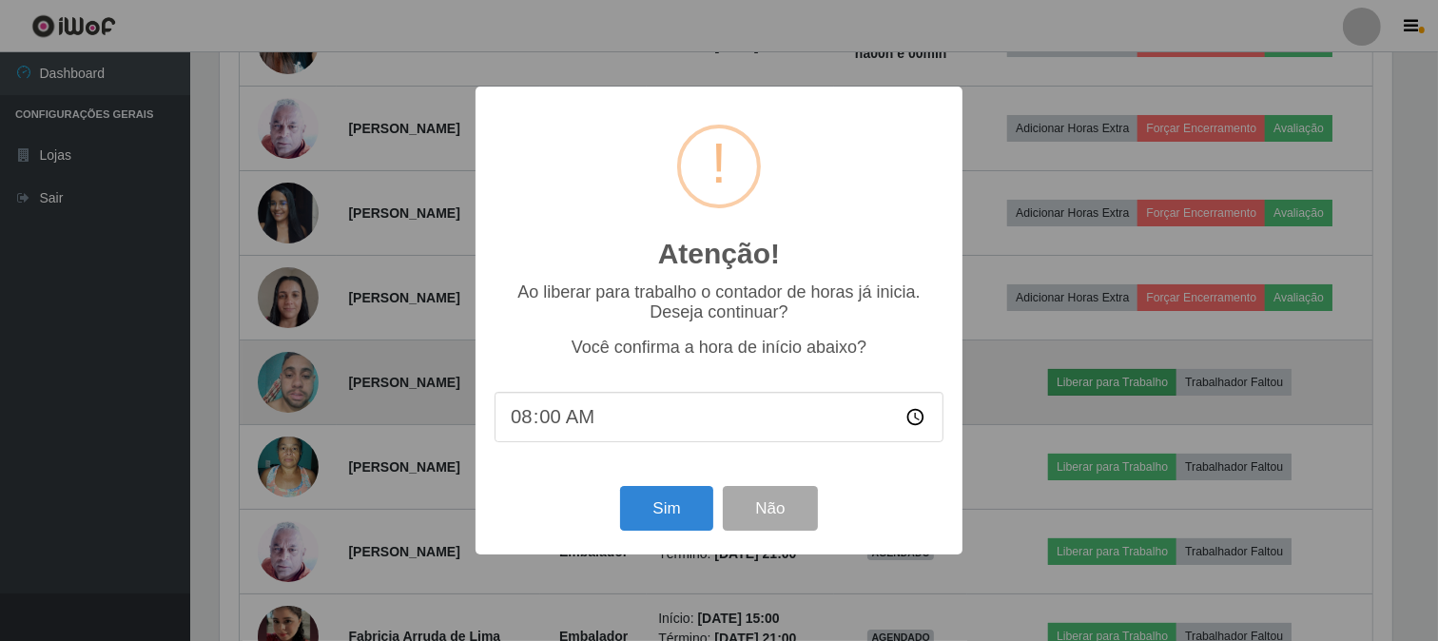
scroll to position [394, 1177]
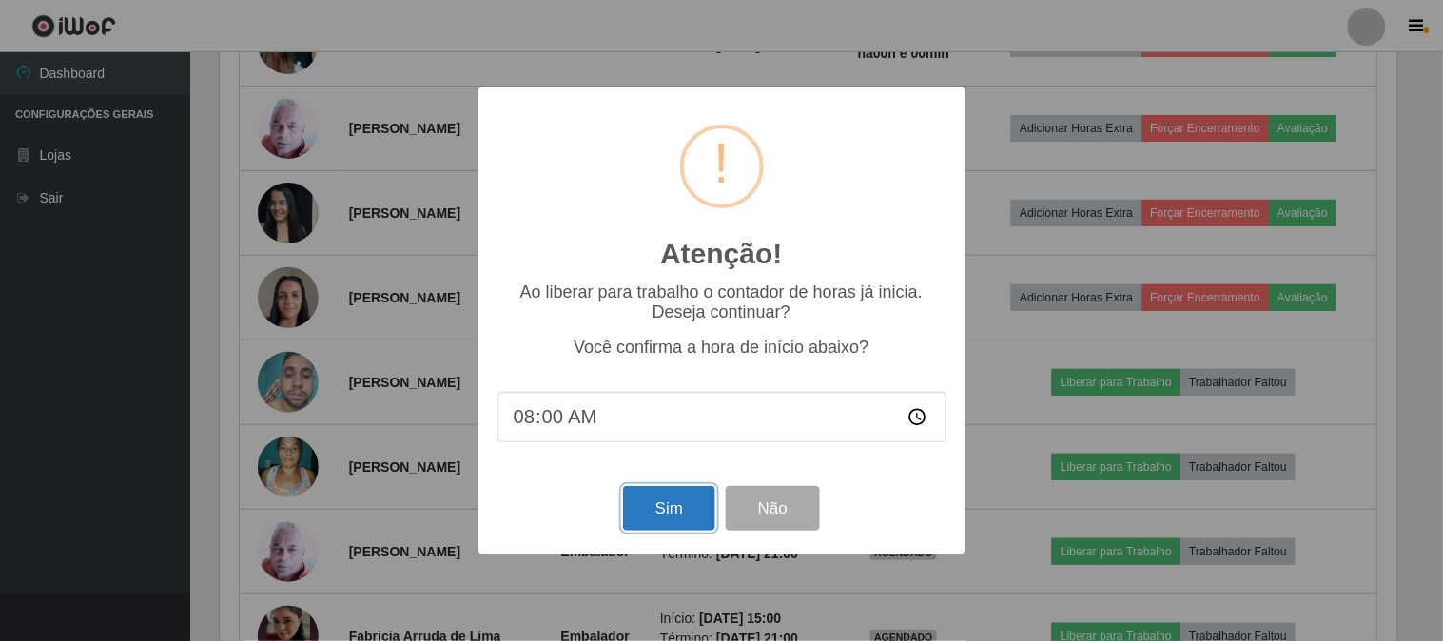
click at [661, 508] on button "Sim" at bounding box center [669, 508] width 92 height 45
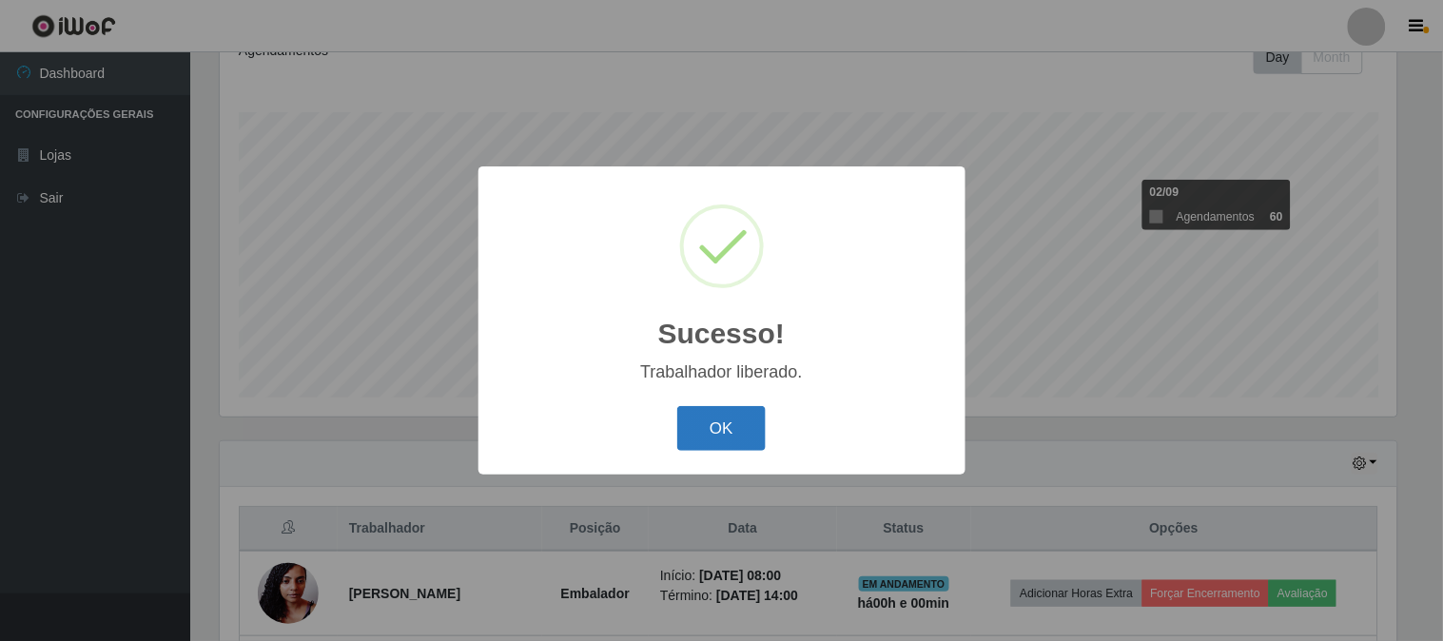
click at [745, 426] on button "OK" at bounding box center [721, 428] width 88 height 45
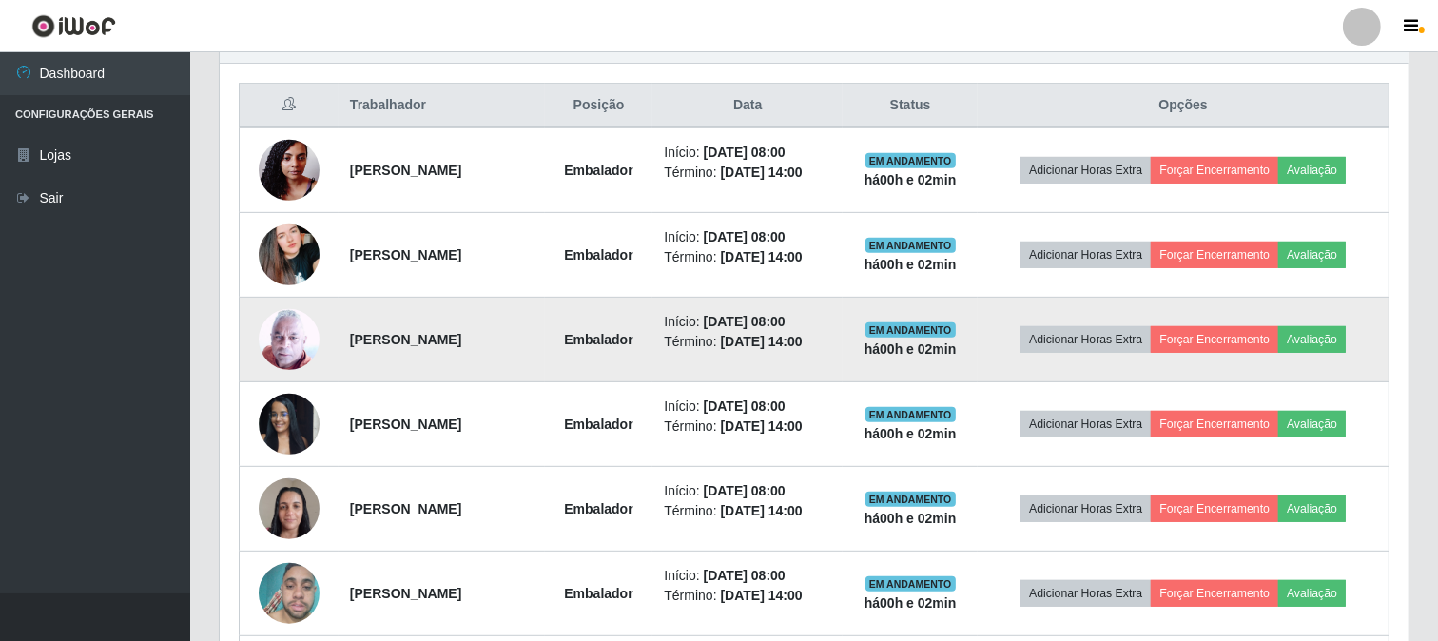
scroll to position [917, 0]
